Goal: Task Accomplishment & Management: Complete application form

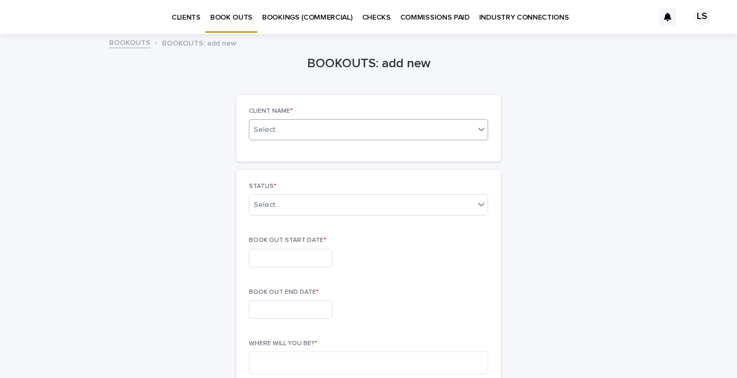
click at [478, 130] on icon at bounding box center [481, 130] width 6 height 4
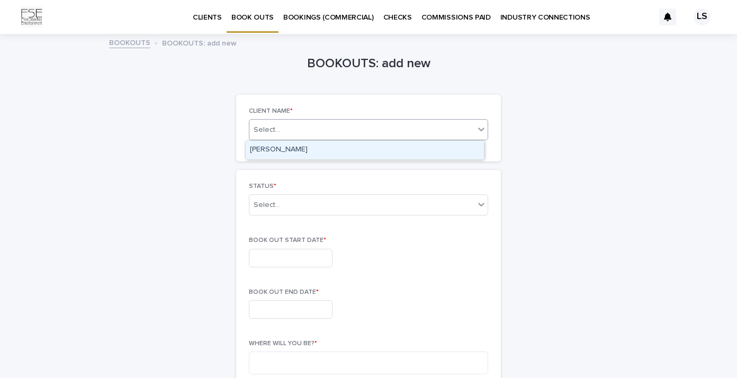
click at [297, 151] on div "[PERSON_NAME]" at bounding box center [365, 150] width 238 height 19
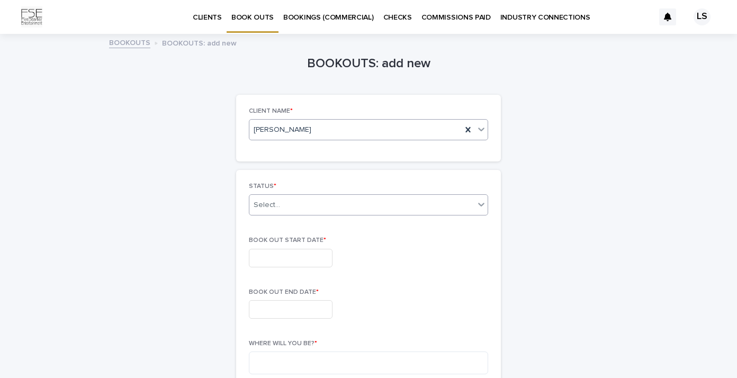
click at [477, 203] on icon at bounding box center [481, 204] width 11 height 11
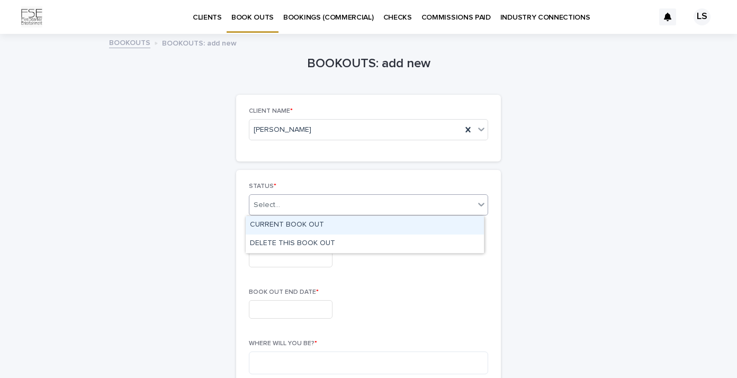
click at [414, 227] on div "CURRENT BOOK OUT" at bounding box center [365, 225] width 238 height 19
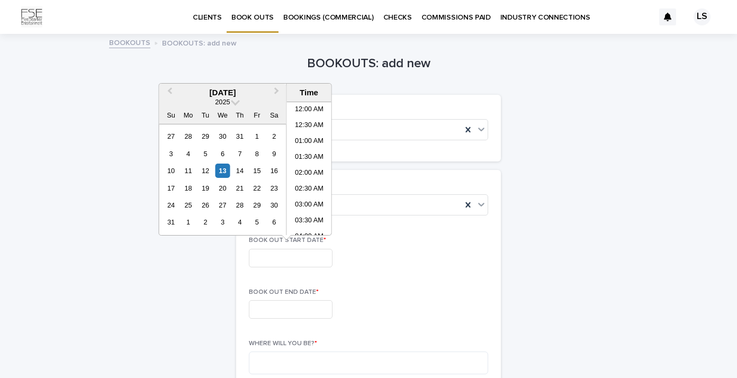
click at [316, 256] on input "text" at bounding box center [291, 258] width 84 height 19
click at [275, 170] on div "16" at bounding box center [274, 171] width 14 height 14
type input "**********"
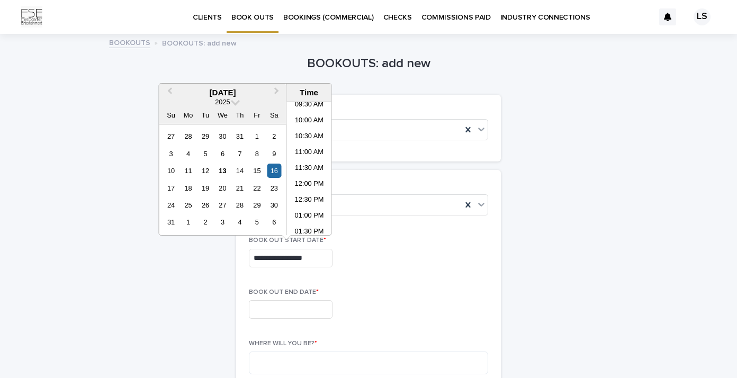
click at [284, 309] on input "text" at bounding box center [291, 309] width 84 height 19
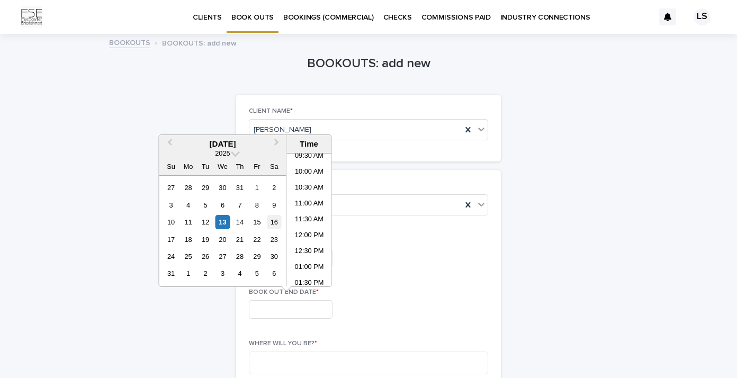
click at [277, 221] on div "16" at bounding box center [274, 222] width 14 height 14
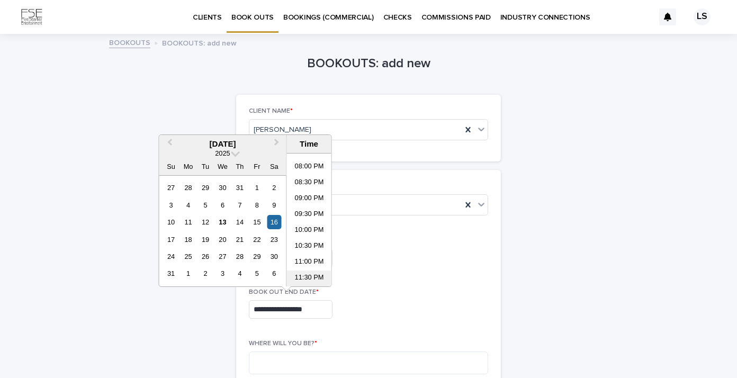
click at [316, 276] on li "11:30 PM" at bounding box center [309, 279] width 45 height 16
type input "**********"
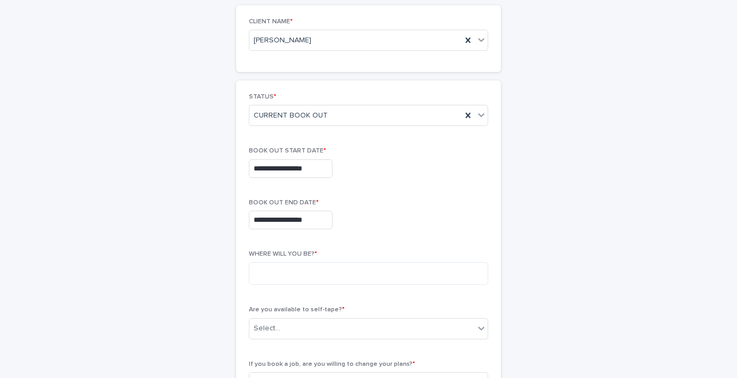
scroll to position [97, 0]
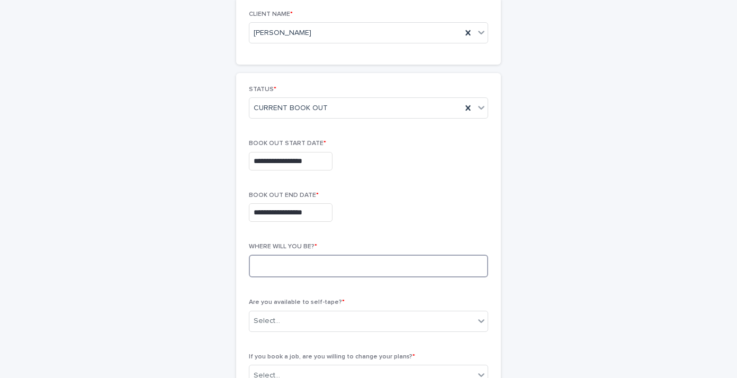
click at [347, 268] on textarea at bounding box center [368, 266] width 239 height 23
type textarea "**********"
click at [456, 316] on div "Select..." at bounding box center [361, 321] width 225 height 17
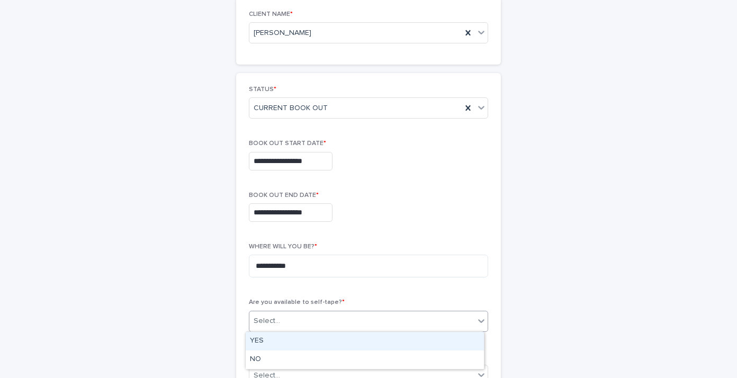
click at [374, 341] on div "YES" at bounding box center [365, 341] width 238 height 19
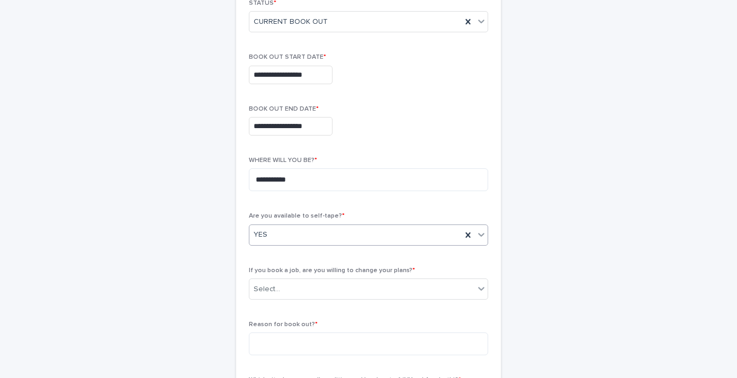
scroll to position [184, 0]
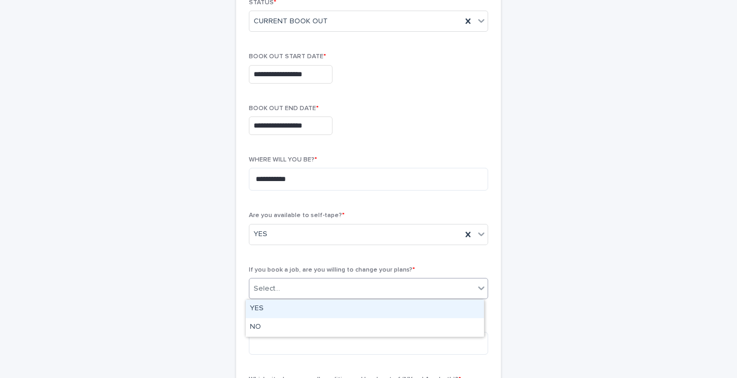
click at [394, 289] on div "Select..." at bounding box center [361, 288] width 225 height 17
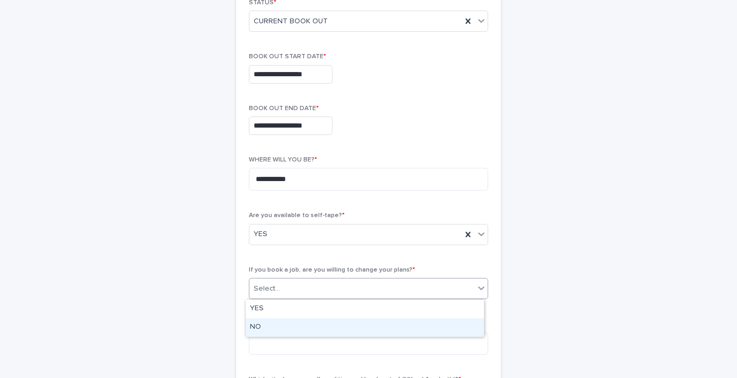
click at [347, 331] on div "NO" at bounding box center [365, 327] width 238 height 19
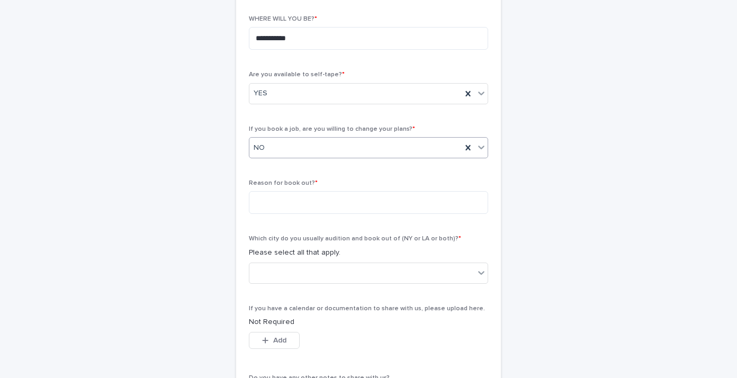
scroll to position [332, 0]
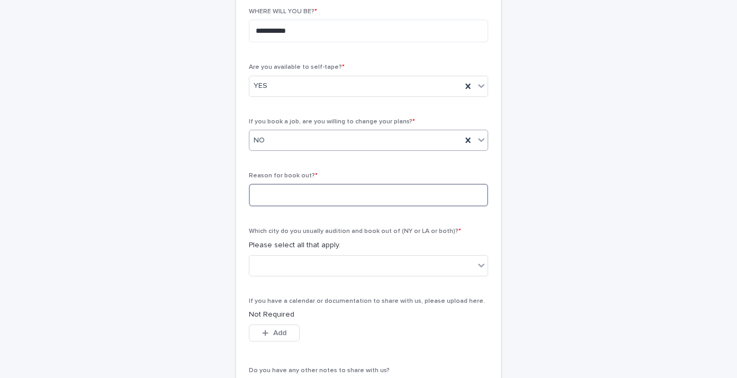
click at [336, 192] on textarea at bounding box center [368, 195] width 239 height 23
type textarea "**********"
click at [476, 263] on icon at bounding box center [481, 265] width 11 height 11
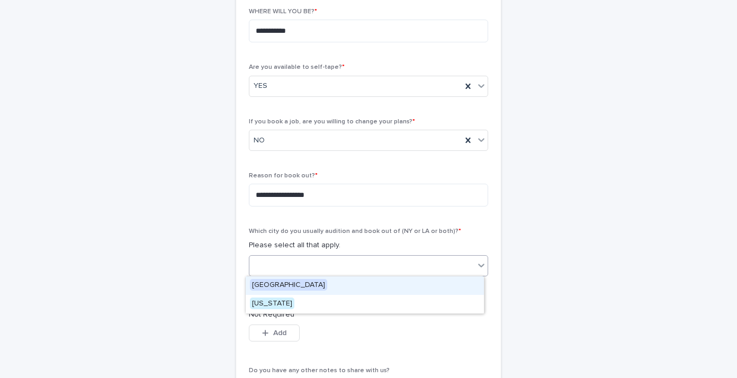
click at [351, 286] on div "[GEOGRAPHIC_DATA]" at bounding box center [365, 286] width 238 height 19
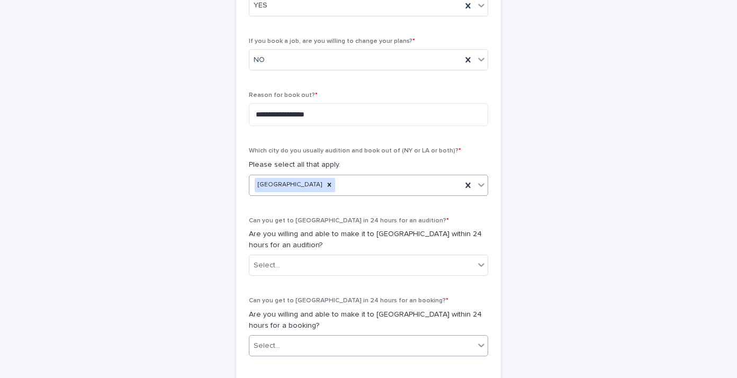
scroll to position [596, 0]
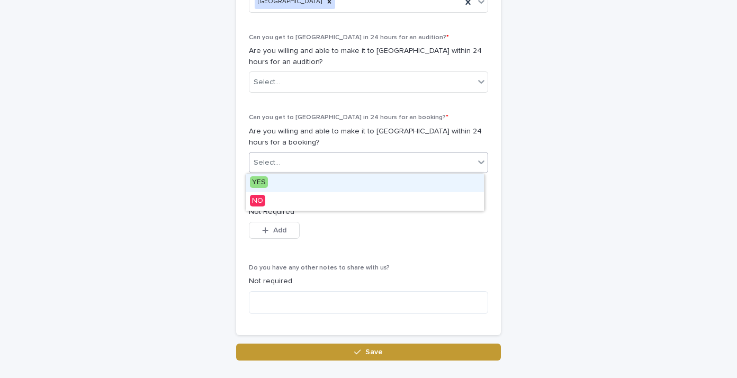
click at [433, 162] on div "Select..." at bounding box center [361, 162] width 225 height 17
click at [306, 188] on div "YES" at bounding box center [365, 183] width 238 height 19
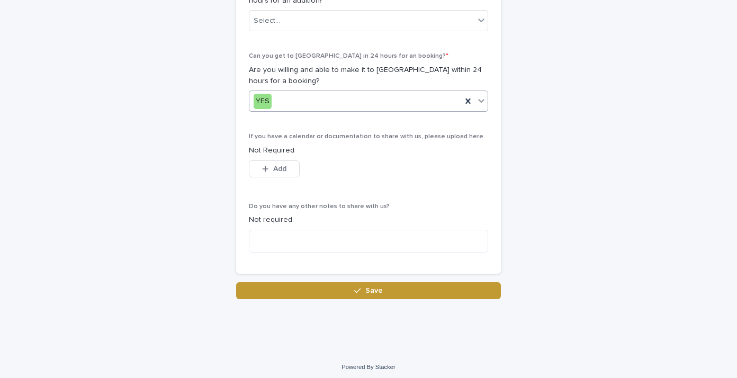
scroll to position [661, 0]
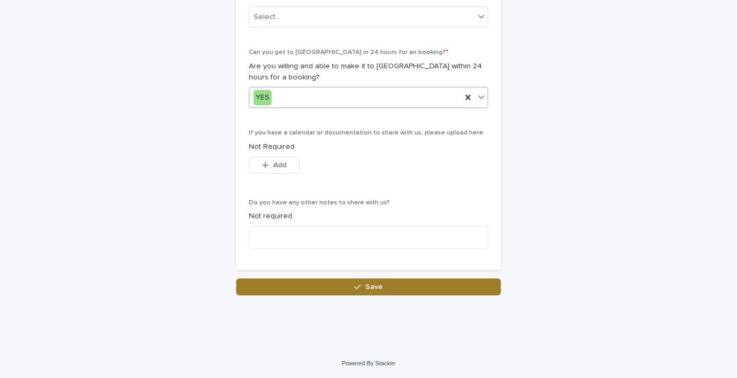
click at [381, 283] on button "Save" at bounding box center [368, 287] width 265 height 17
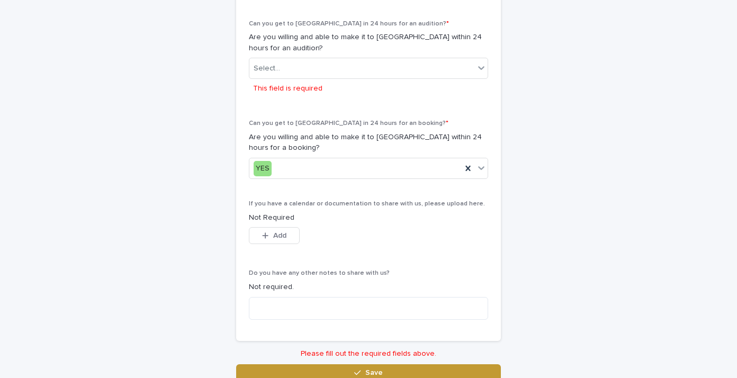
scroll to position [549, 0]
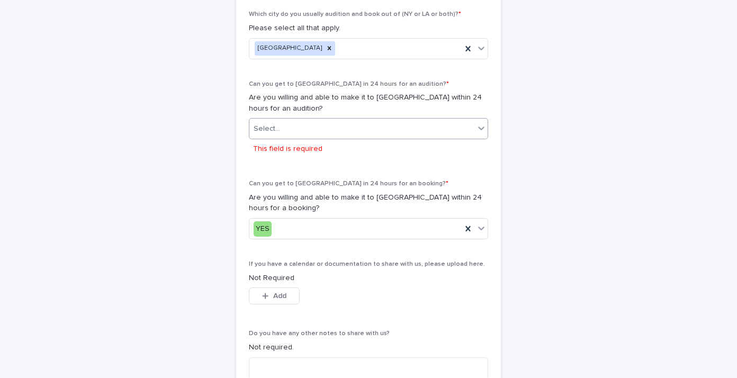
click at [455, 130] on div "Select..." at bounding box center [361, 128] width 225 height 17
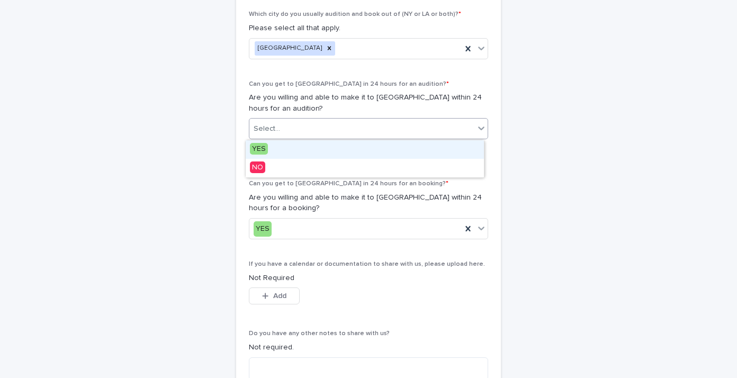
click at [363, 154] on div "YES" at bounding box center [365, 149] width 238 height 19
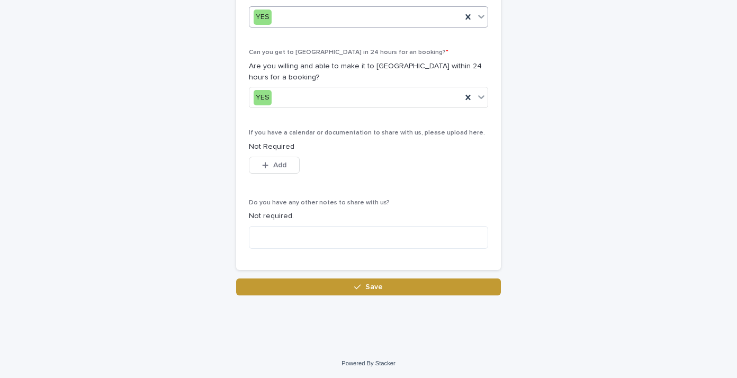
scroll to position [661, 0]
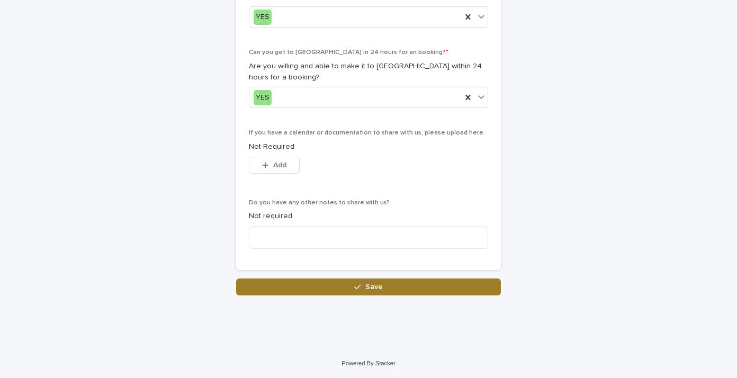
click at [389, 287] on button "Save" at bounding box center [368, 287] width 265 height 17
